Goal: Transaction & Acquisition: Subscribe to service/newsletter

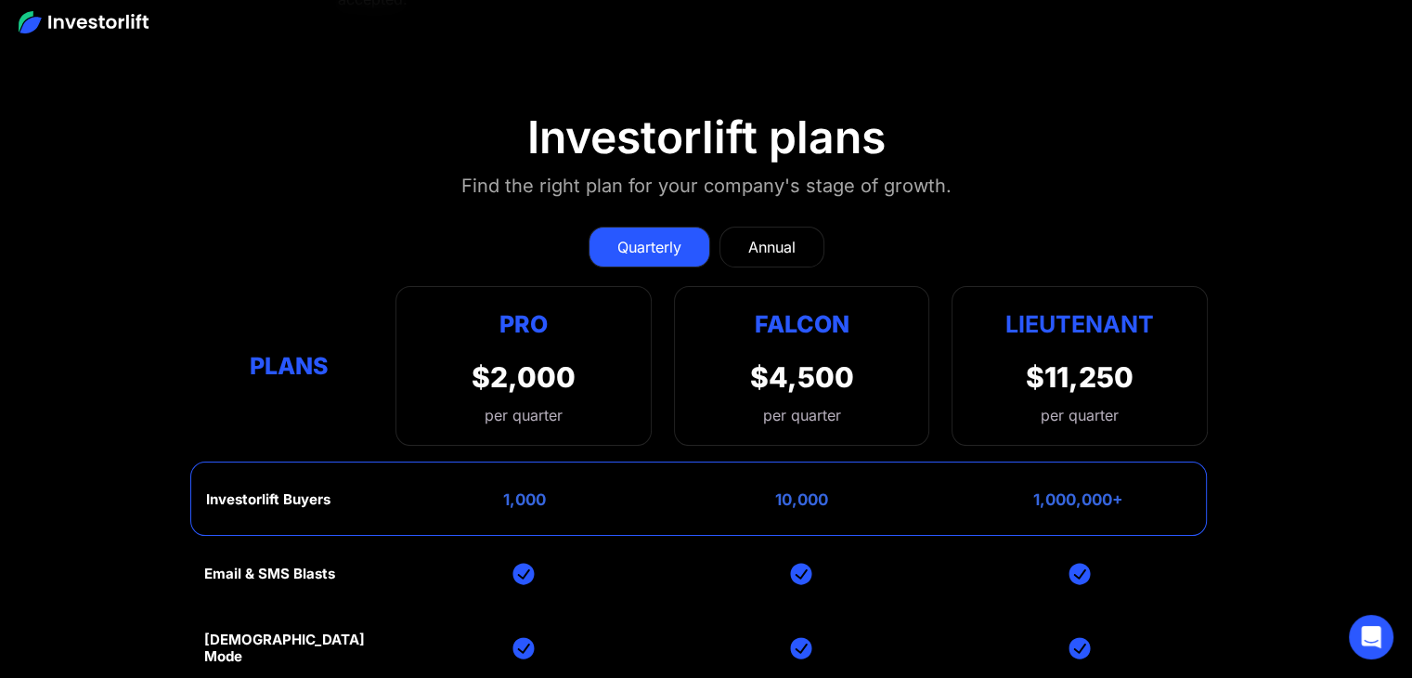
scroll to position [7311, 0]
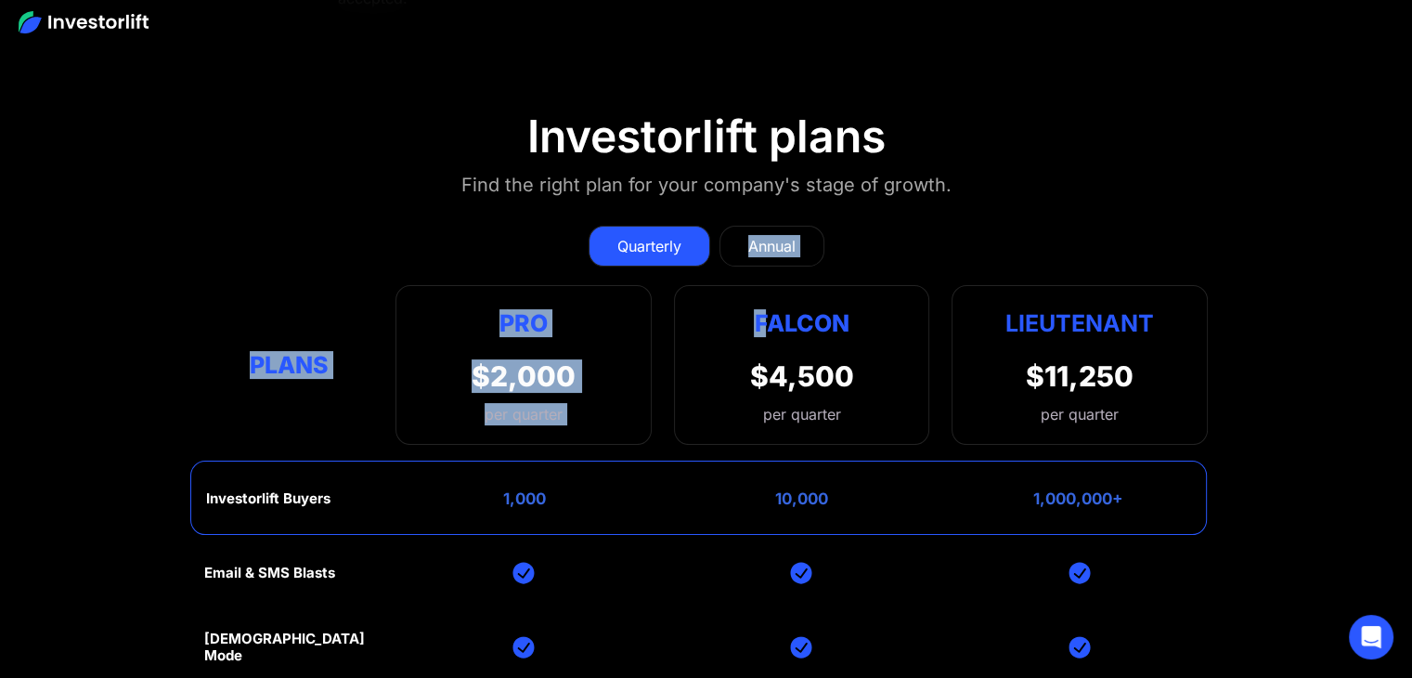
drag, startPoint x: 771, startPoint y: 252, endPoint x: 706, endPoint y: 228, distance: 69.9
click at [706, 228] on div "Quarterly Annual Plans Pro $2,000 per quarter Pro Falcon Ltnt. Users 3 10 Unltd…" at bounding box center [706, 326] width 1004 height 238
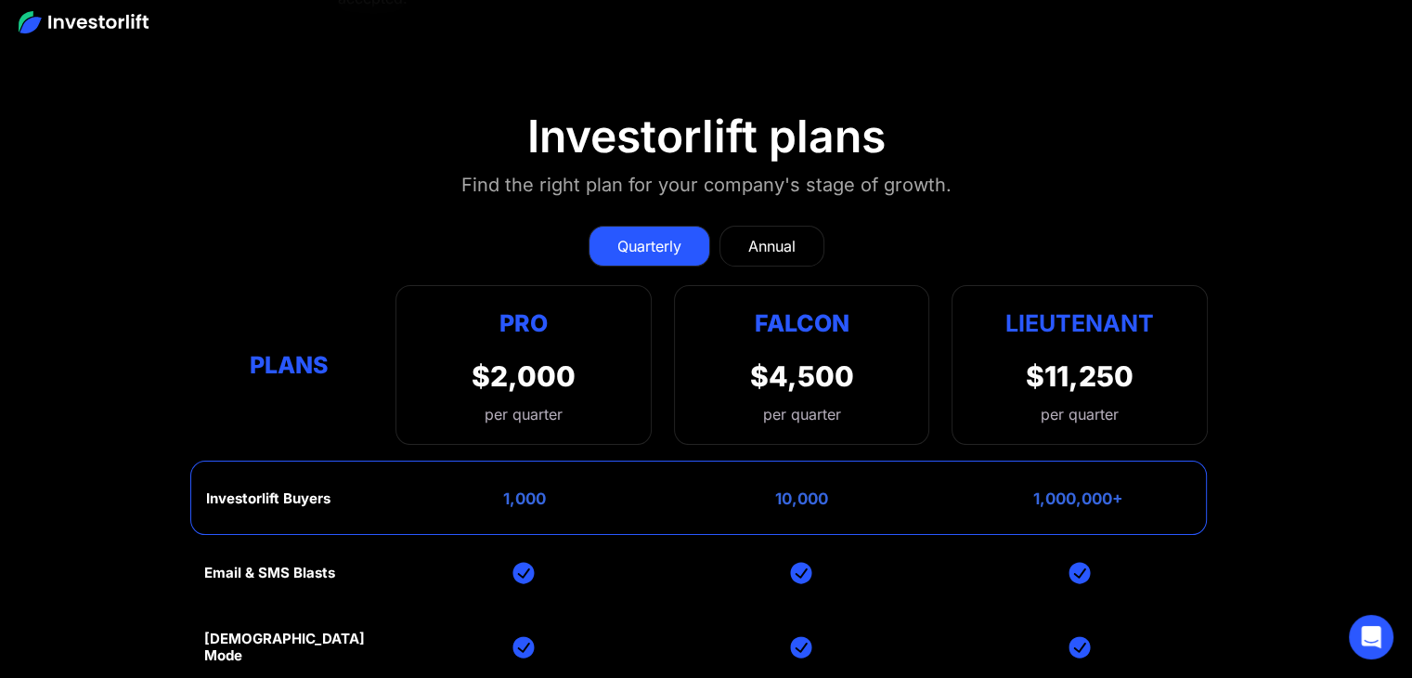
click at [428, 207] on div "Quarterly Annual Plans Pro $2,000 per quarter Pro Falcon Ltnt. Users 3 10 Unltd…" at bounding box center [706, 326] width 1004 height 238
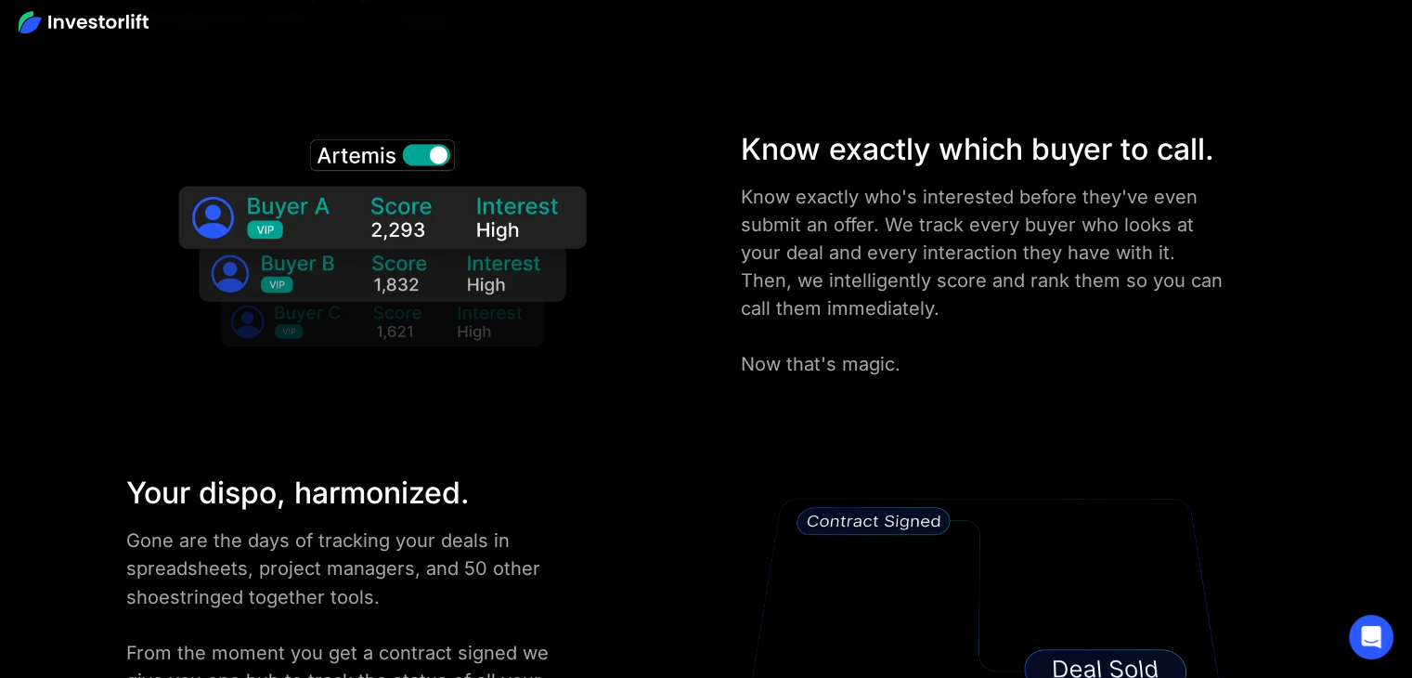
scroll to position [2944, 0]
